Goal: Complete application form

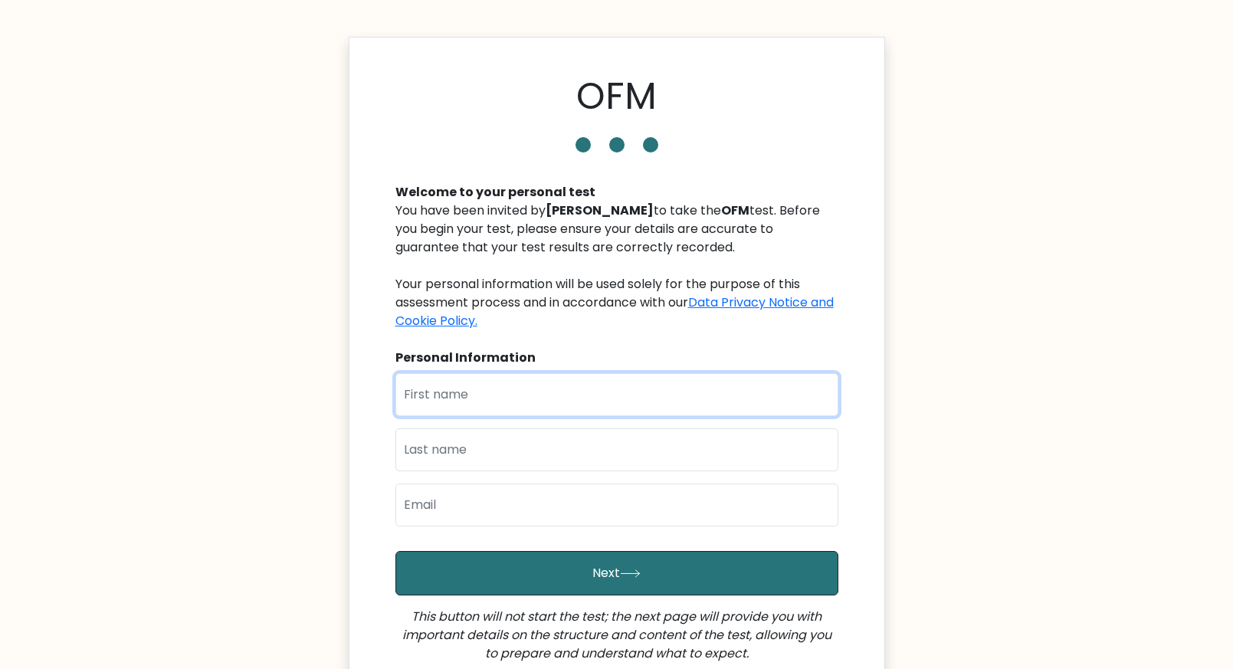
click at [526, 378] on input "text" at bounding box center [616, 394] width 443 height 43
type input "[PERSON_NAME]"
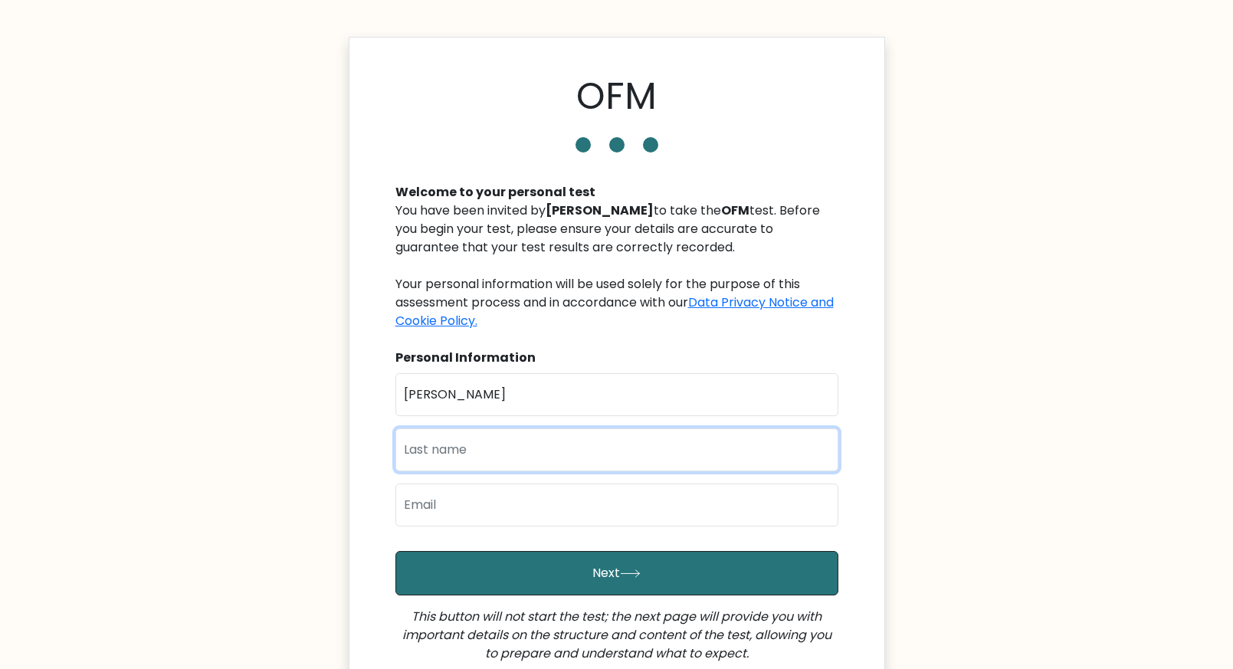
type input "Aranton"
type input "[EMAIL_ADDRESS][DOMAIN_NAME]"
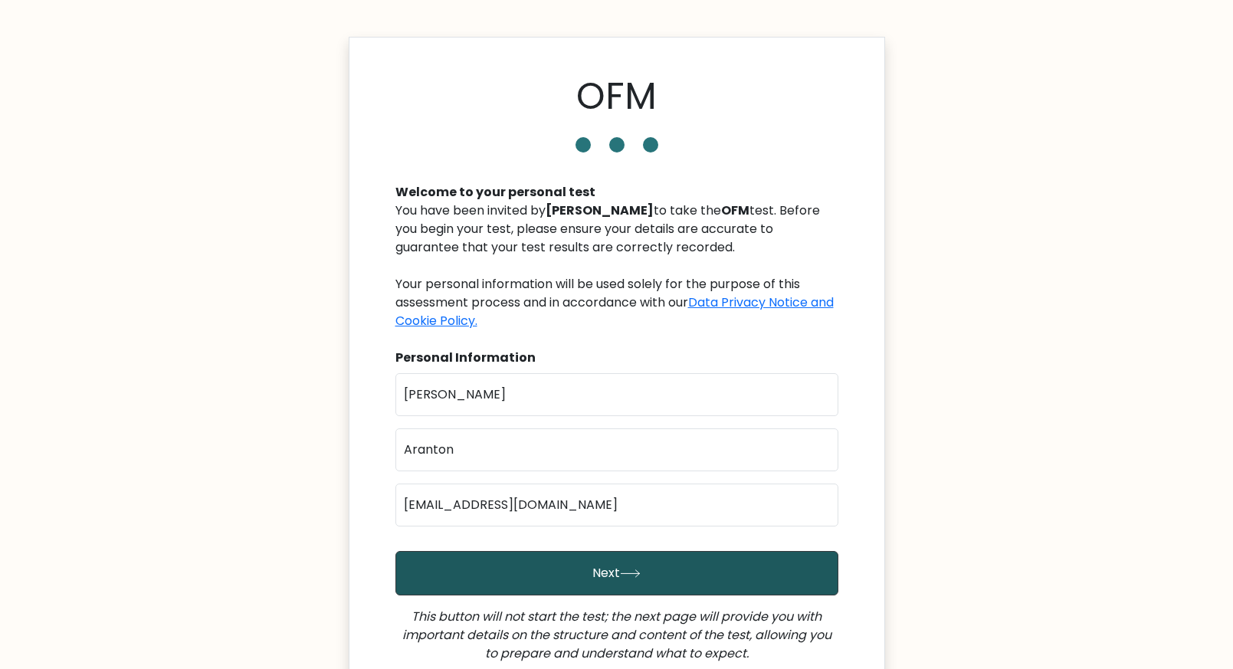
click at [537, 542] on button "Next" at bounding box center [616, 573] width 443 height 44
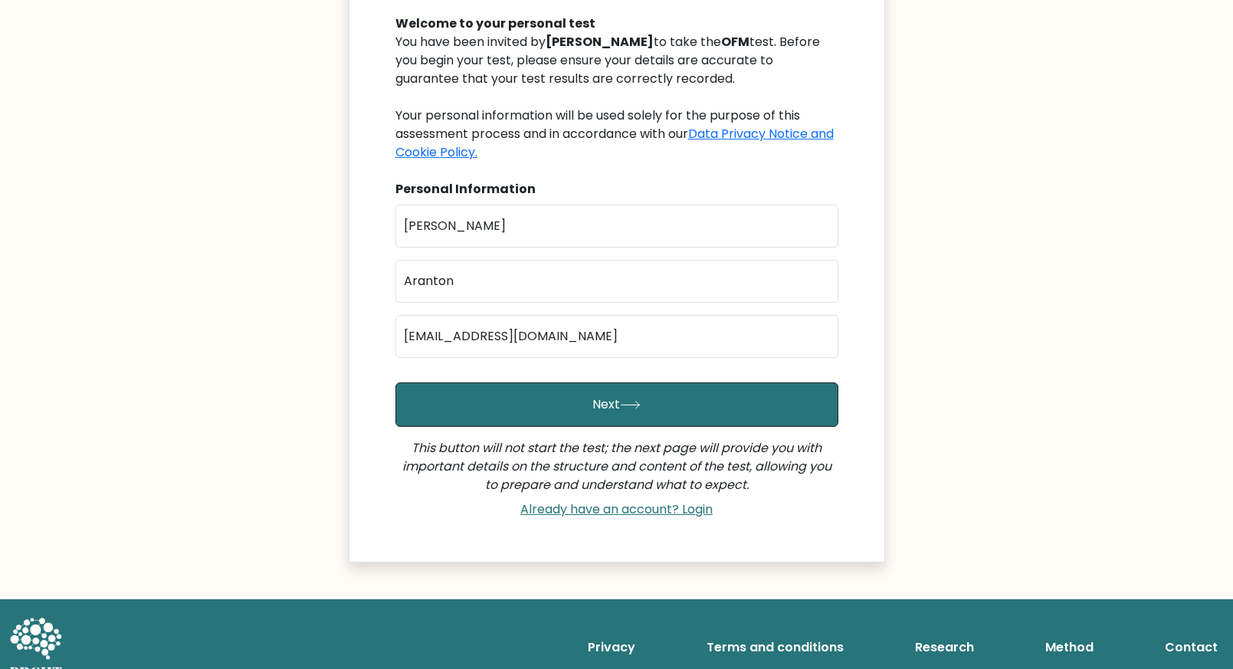
scroll to position [192, 0]
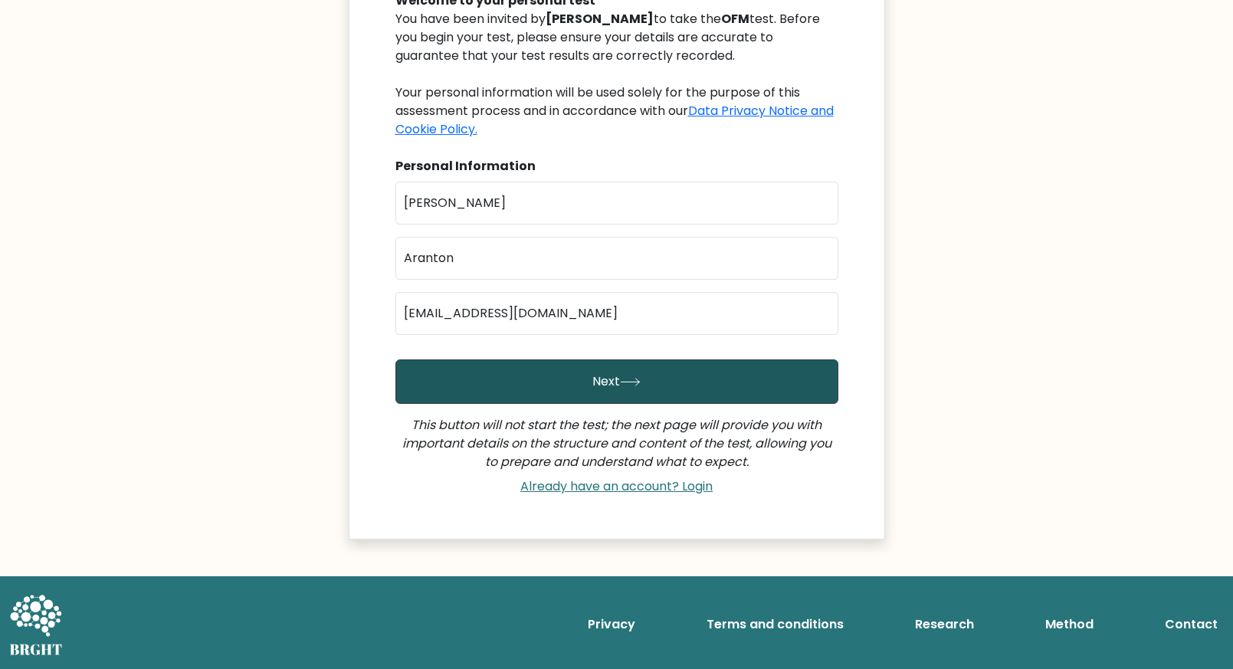
click at [625, 369] on button "Next" at bounding box center [616, 381] width 443 height 44
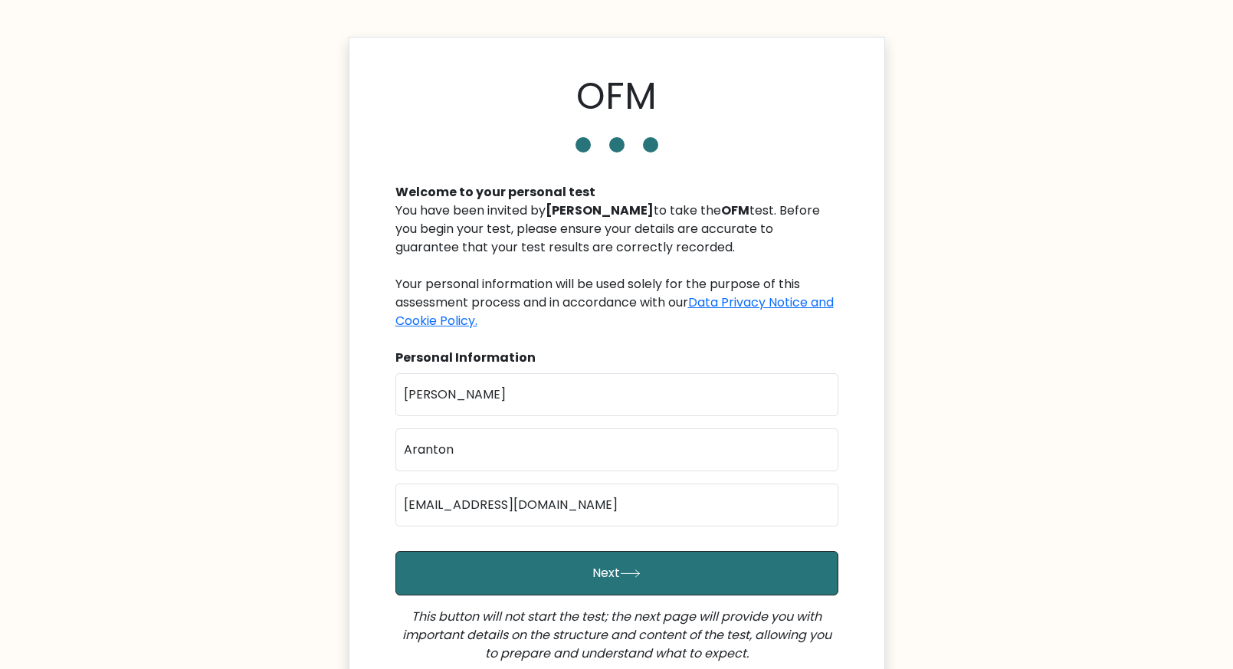
scroll to position [70, 0]
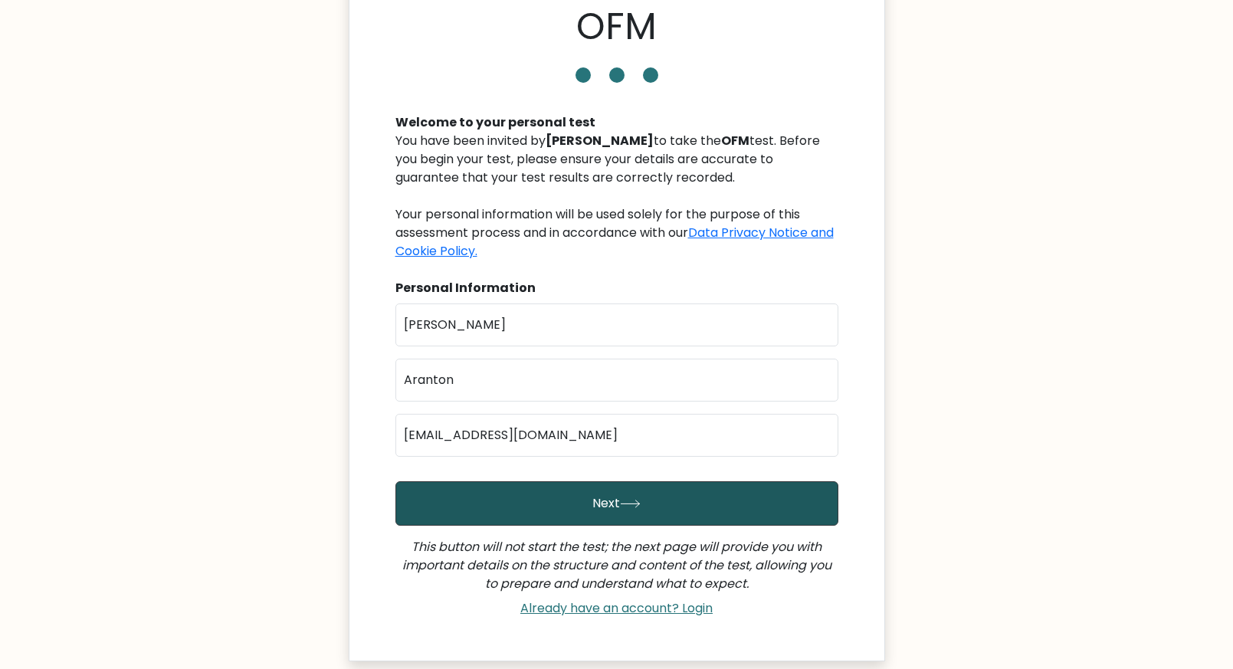
click at [580, 523] on button "Next" at bounding box center [616, 503] width 443 height 44
click at [575, 510] on button "Next" at bounding box center [616, 503] width 443 height 44
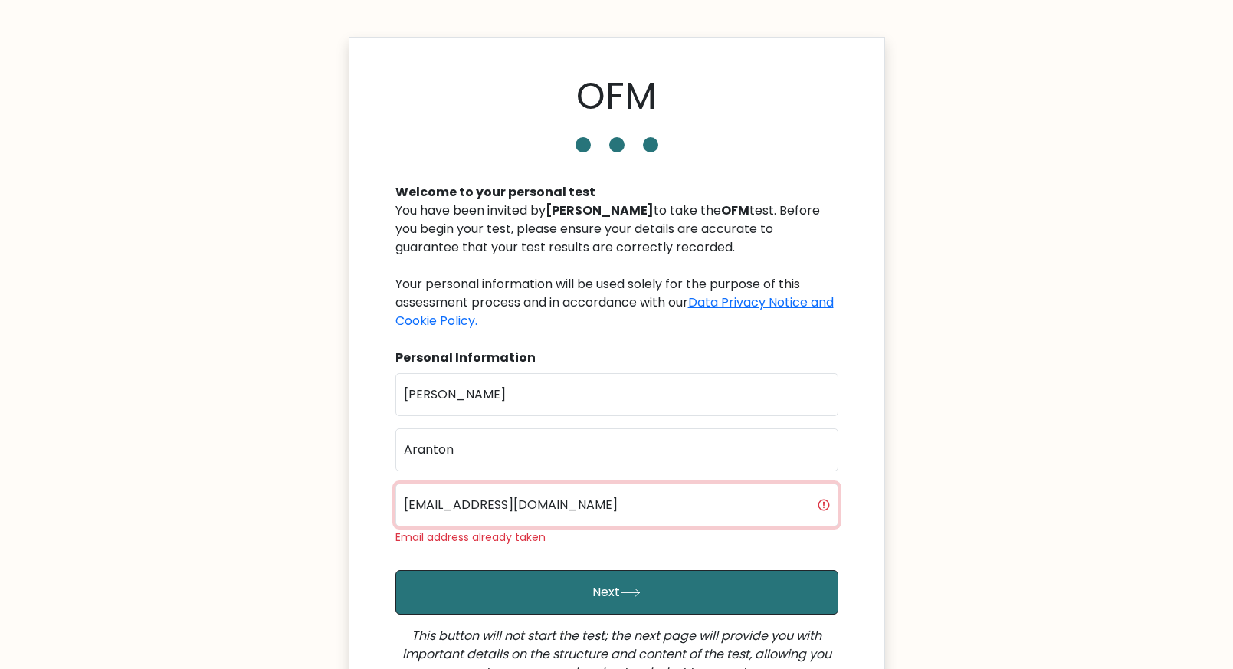
drag, startPoint x: 641, startPoint y: 495, endPoint x: 663, endPoint y: 499, distance: 22.7
click at [663, 499] on input "[EMAIL_ADDRESS][DOMAIN_NAME]" at bounding box center [616, 504] width 443 height 43
type input "[EMAIL_ADDRESS][DOMAIN_NAME]"
click at [395, 570] on button "Next" at bounding box center [616, 592] width 443 height 44
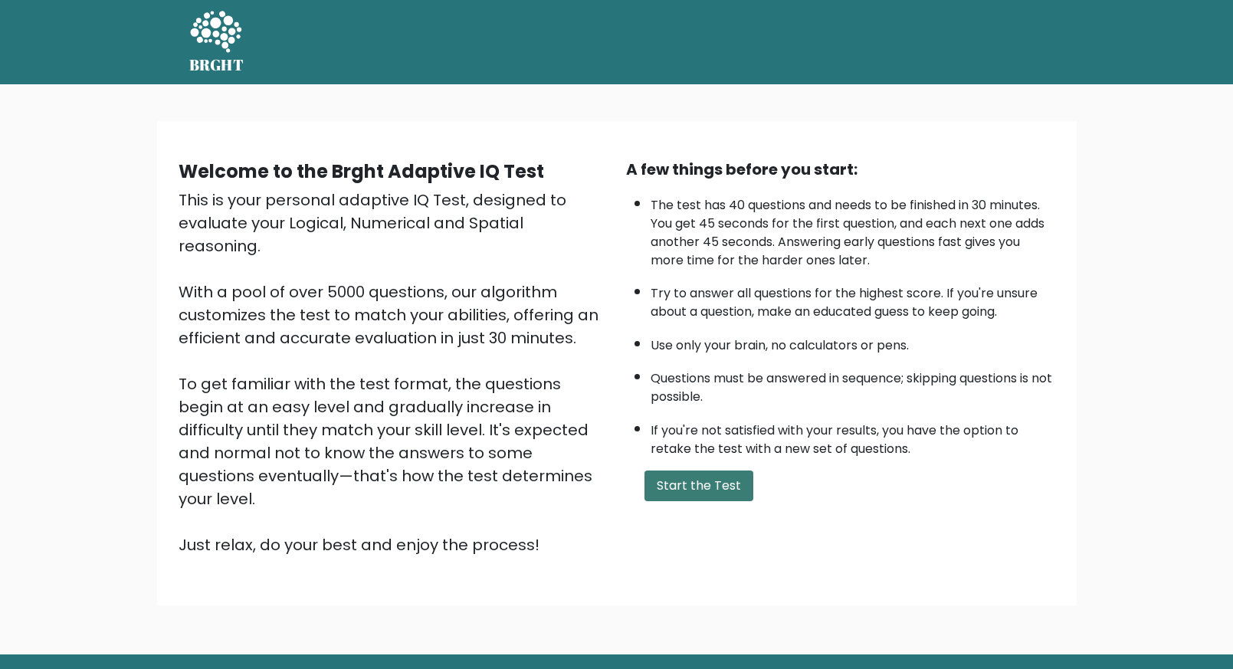
click at [683, 489] on button "Start the Test" at bounding box center [698, 485] width 109 height 31
click at [716, 480] on button "Start the Test" at bounding box center [698, 485] width 109 height 31
click at [751, 0] on nav "BRGHT BRGHT" at bounding box center [616, 42] width 1233 height 84
click at [694, 486] on button "Start the Test" at bounding box center [698, 485] width 109 height 31
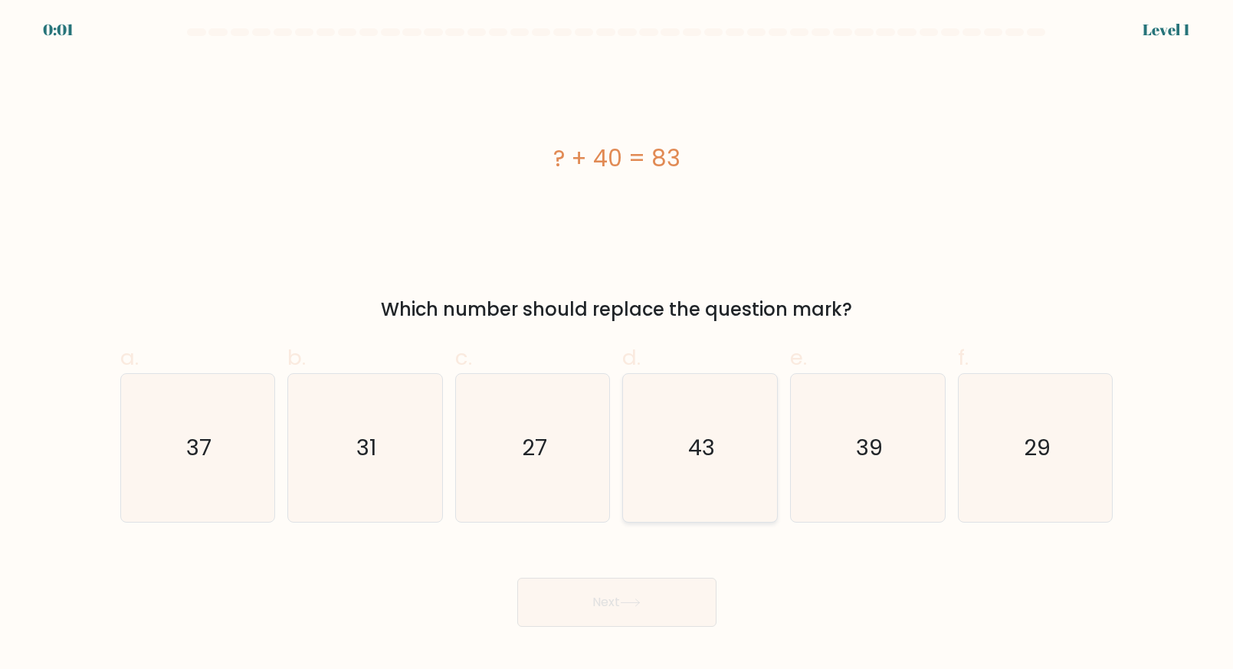
click at [721, 443] on icon "43" at bounding box center [700, 448] width 148 height 148
click at [617, 345] on input "d. 43" at bounding box center [617, 340] width 1 height 10
radio input "true"
click at [621, 607] on button "Next" at bounding box center [616, 602] width 199 height 49
click at [656, 585] on div "Next" at bounding box center [616, 584] width 1011 height 86
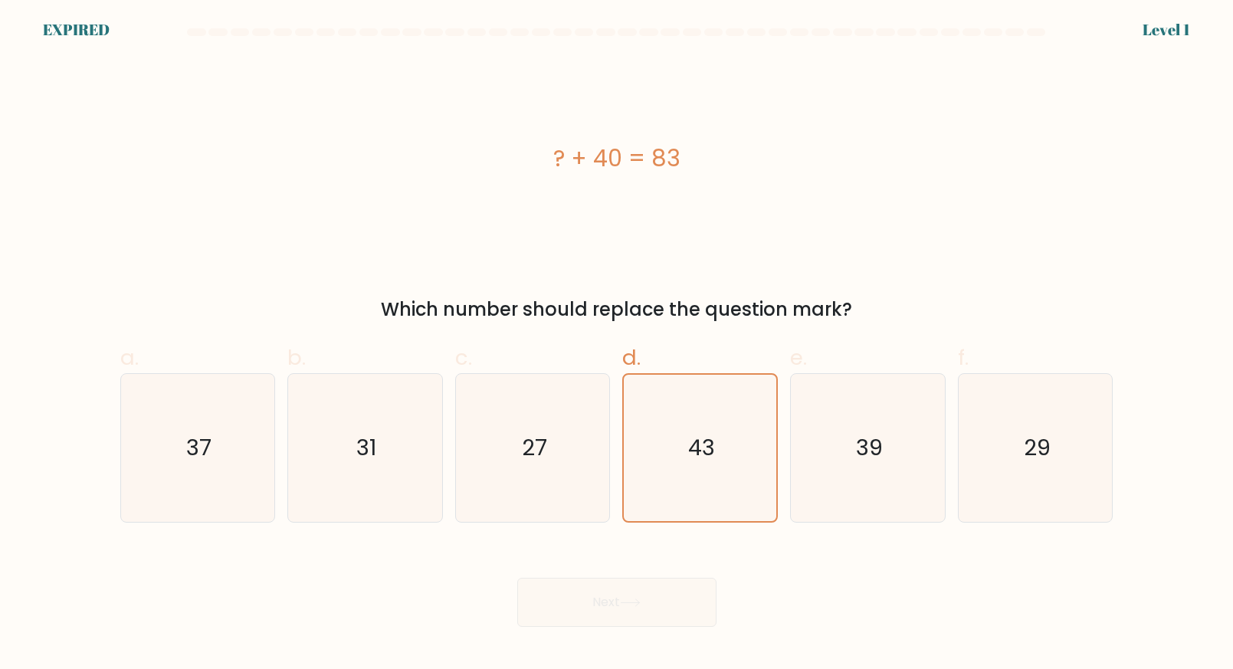
click at [656, 585] on div "Next" at bounding box center [616, 584] width 1011 height 86
click at [655, 600] on div "Next" at bounding box center [616, 584] width 1011 height 86
click at [581, 228] on div "? + 40 = 83" at bounding box center [616, 158] width 993 height 201
click at [716, 494] on icon "43" at bounding box center [700, 448] width 146 height 146
click at [617, 345] on input "d. 43" at bounding box center [617, 340] width 1 height 10
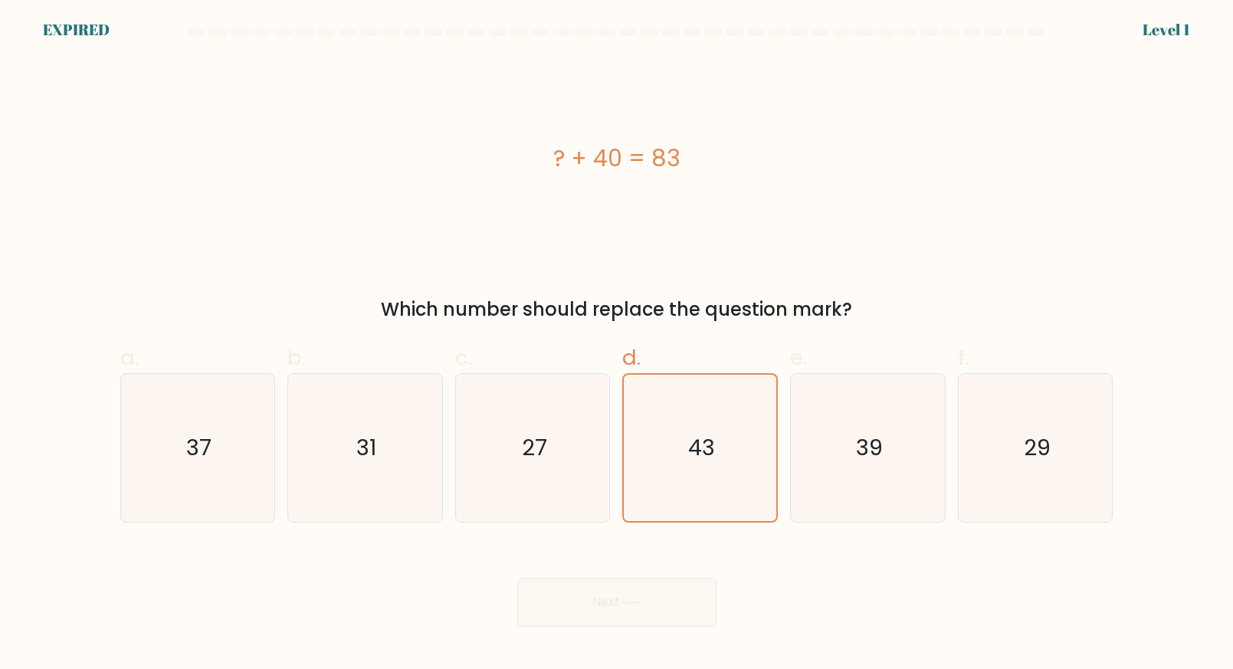
click at [617, 587] on div "Next" at bounding box center [616, 584] width 1011 height 86
click at [617, 591] on div "Next" at bounding box center [616, 584] width 1011 height 86
click at [627, 243] on div "? + 40 = 83" at bounding box center [616, 158] width 993 height 201
click at [621, 609] on div "Next" at bounding box center [616, 584] width 1011 height 86
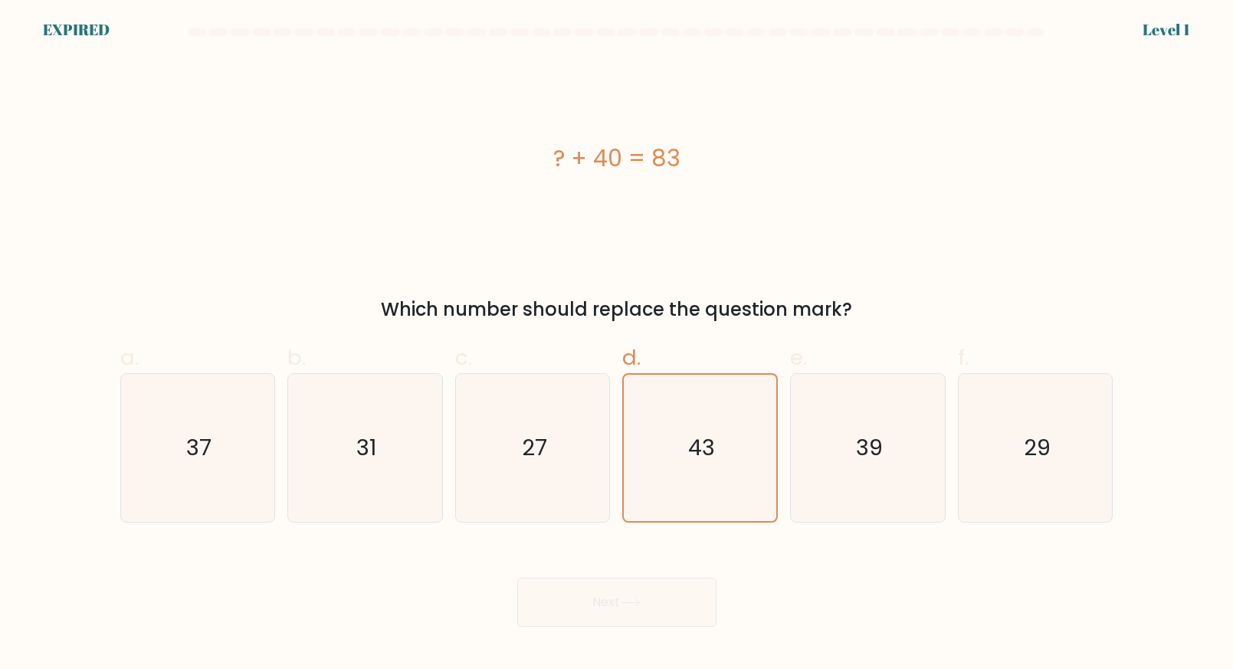
click at [604, 227] on div "? + 40 = 83" at bounding box center [616, 158] width 993 height 201
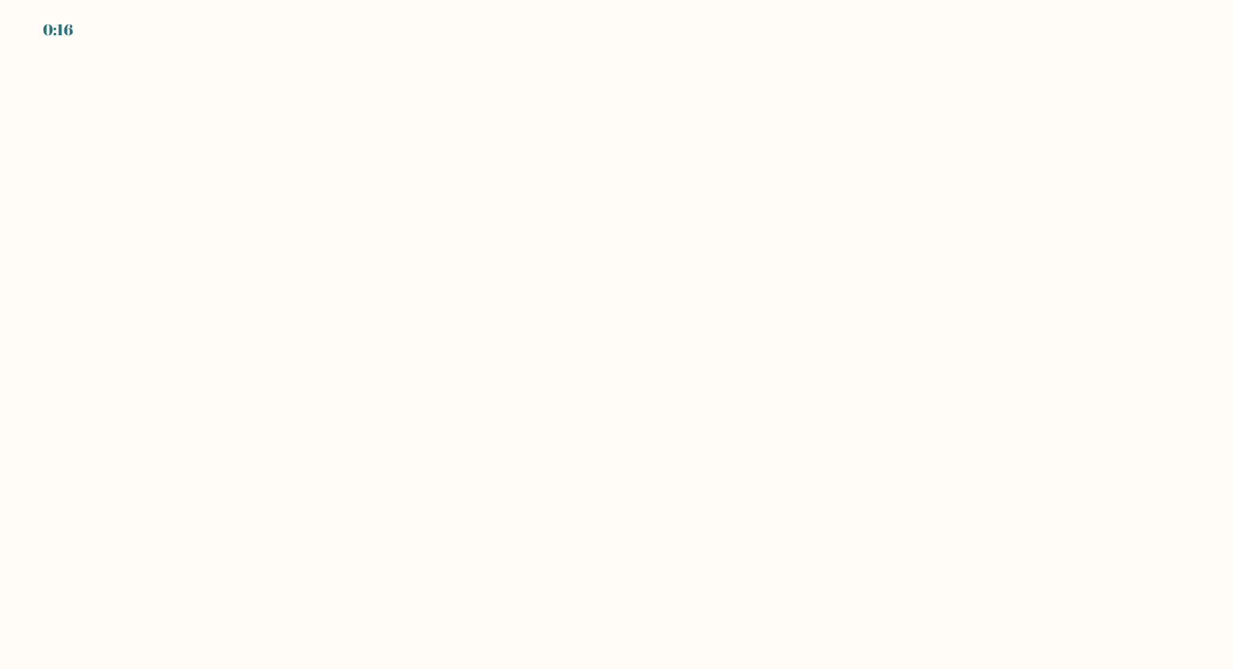
click at [729, 339] on body "0:16" at bounding box center [616, 334] width 1233 height 669
